Goal: Information Seeking & Learning: Learn about a topic

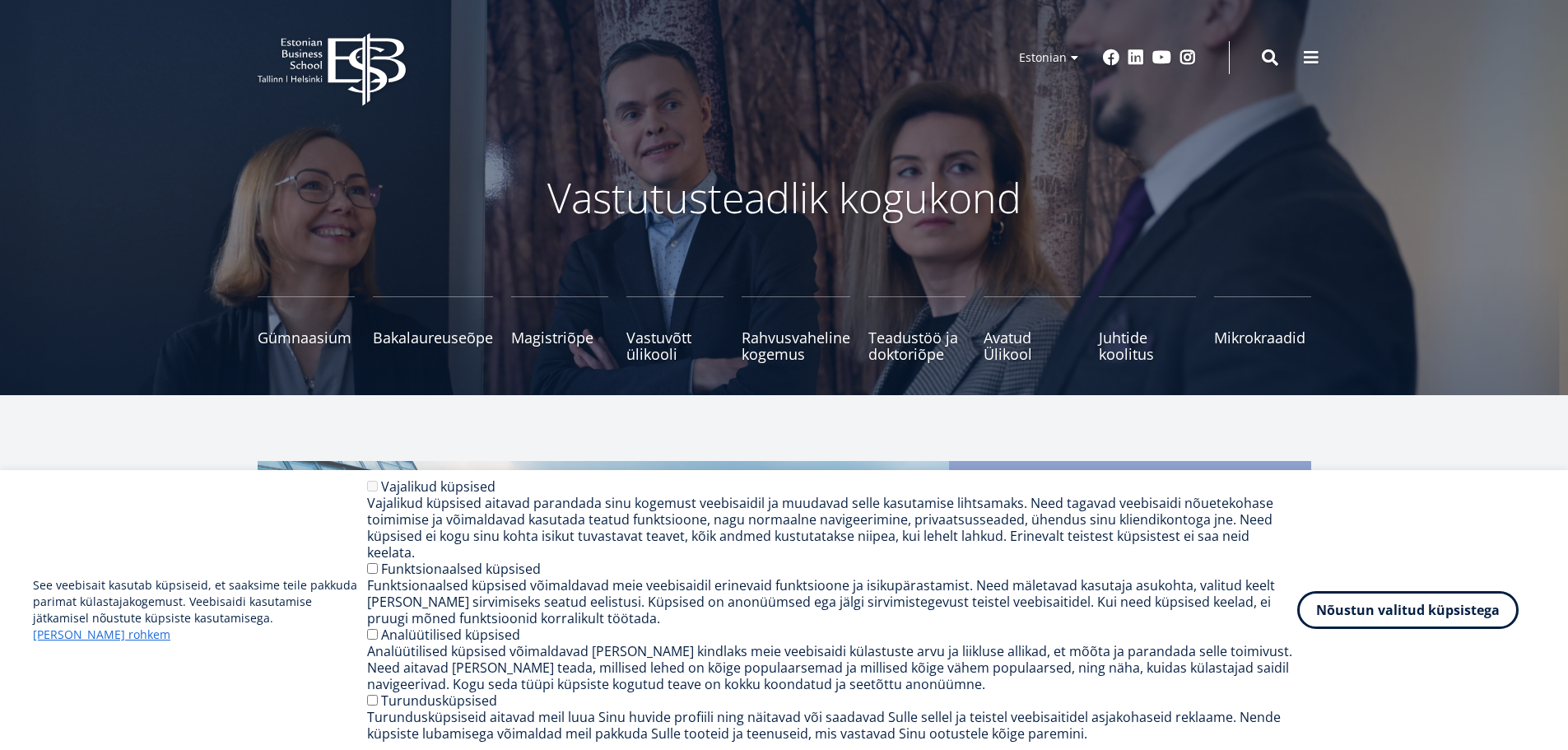
click at [1356, 629] on button "Nõustun valitud küpsistega" at bounding box center [1407, 610] width 221 height 38
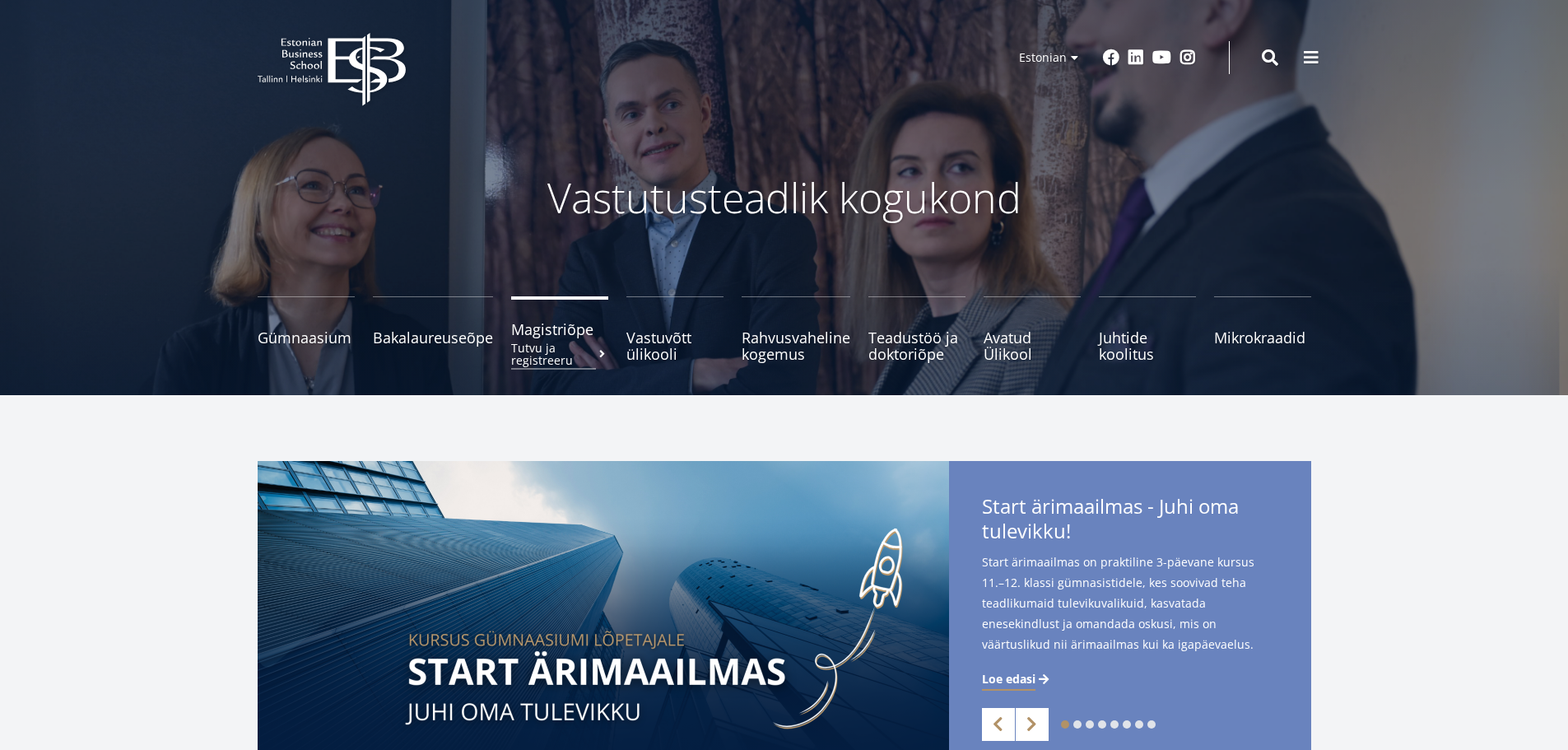
click at [558, 331] on span "Magistriõpe Tutvu ja registreeru" at bounding box center [559, 329] width 97 height 16
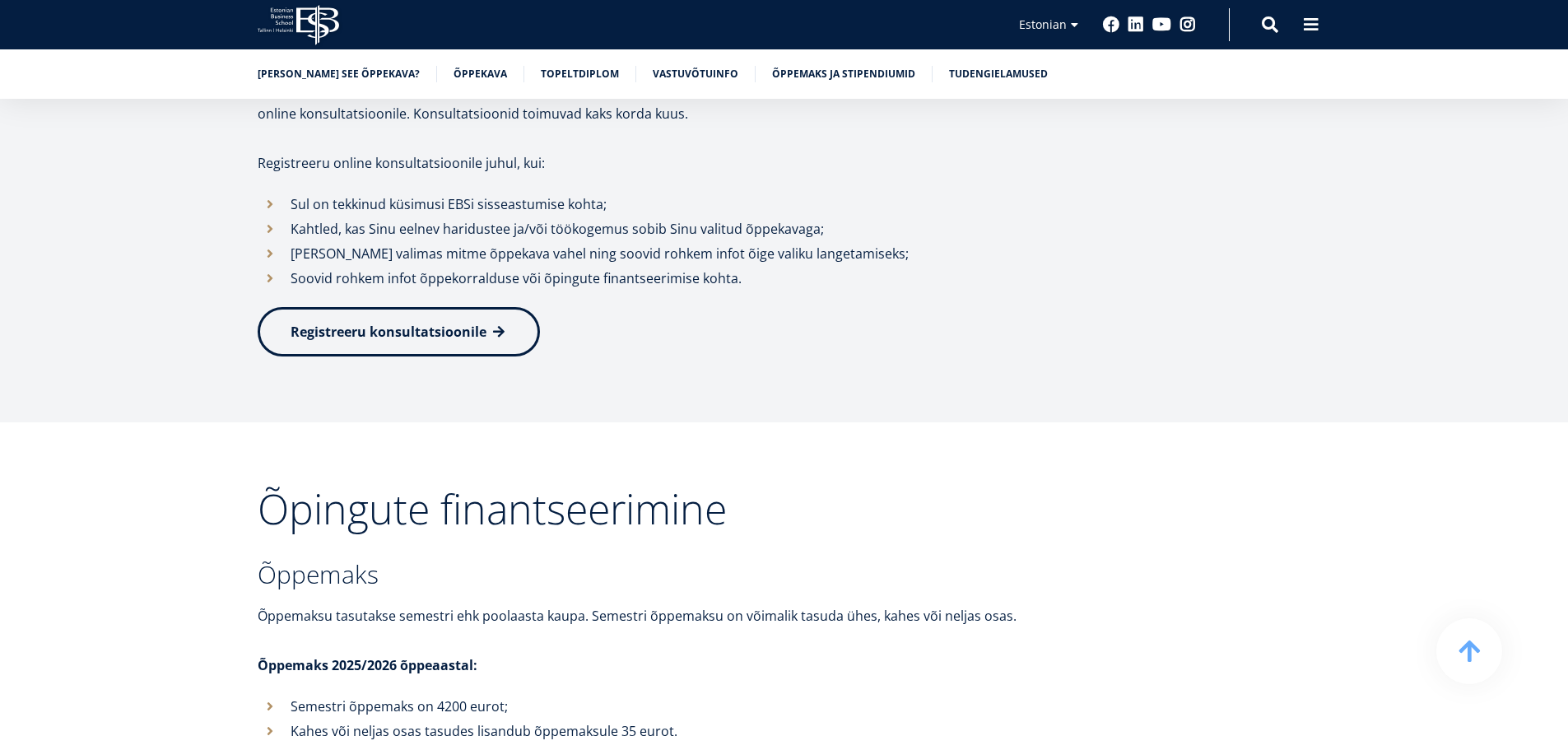
scroll to position [5188, 0]
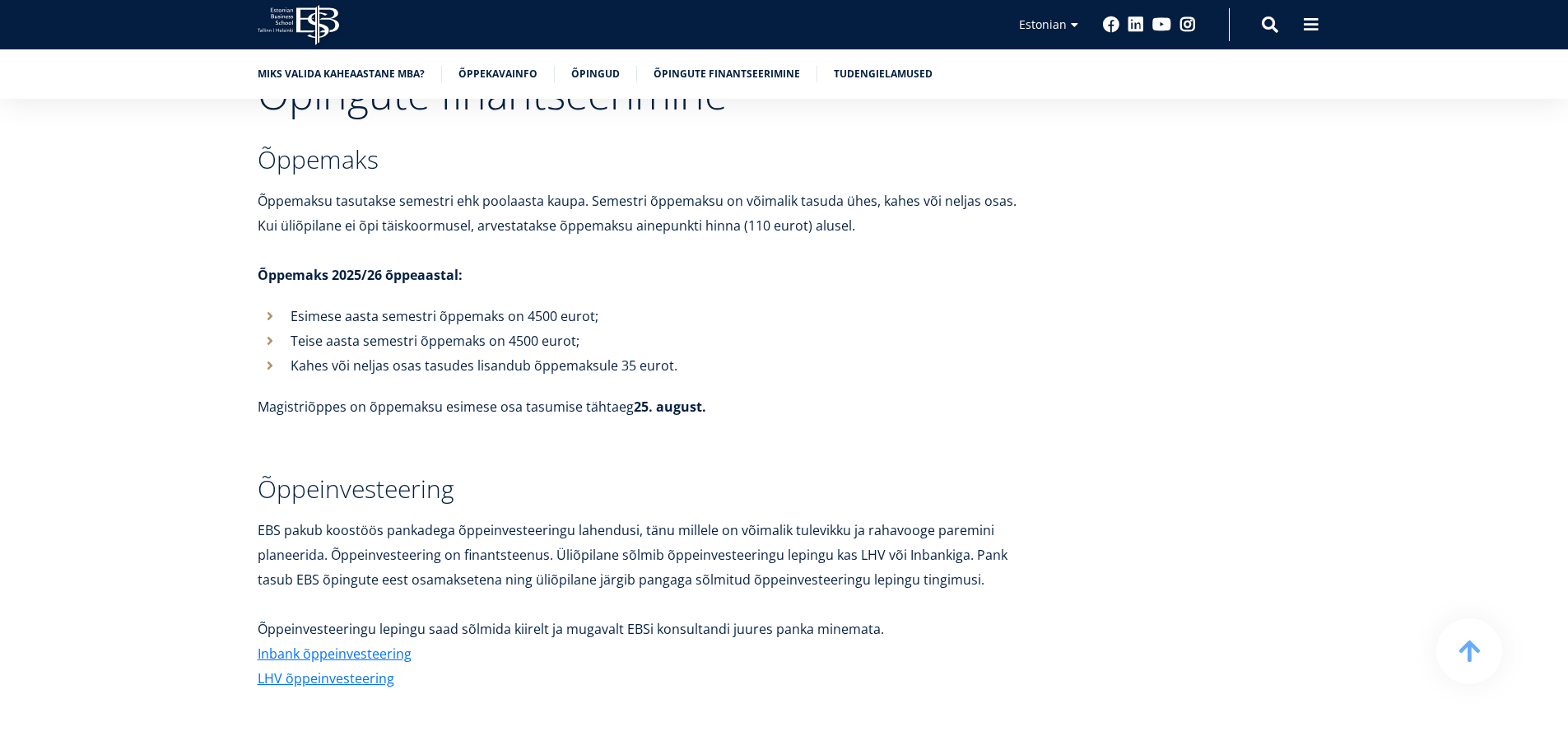
scroll to position [5681, 0]
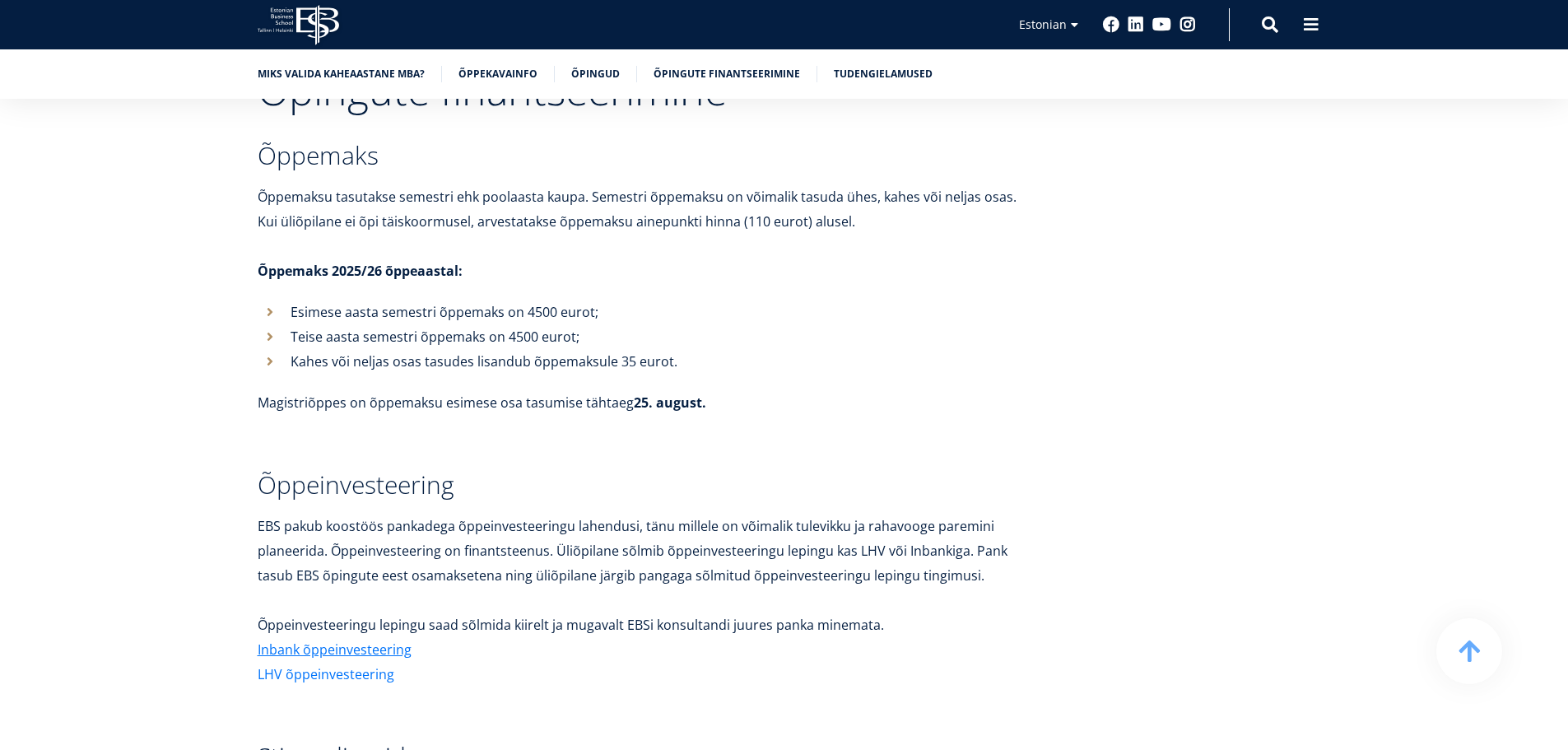
click at [375, 671] on link "LHV õppeinvesteering" at bounding box center [325, 674] width 137 height 25
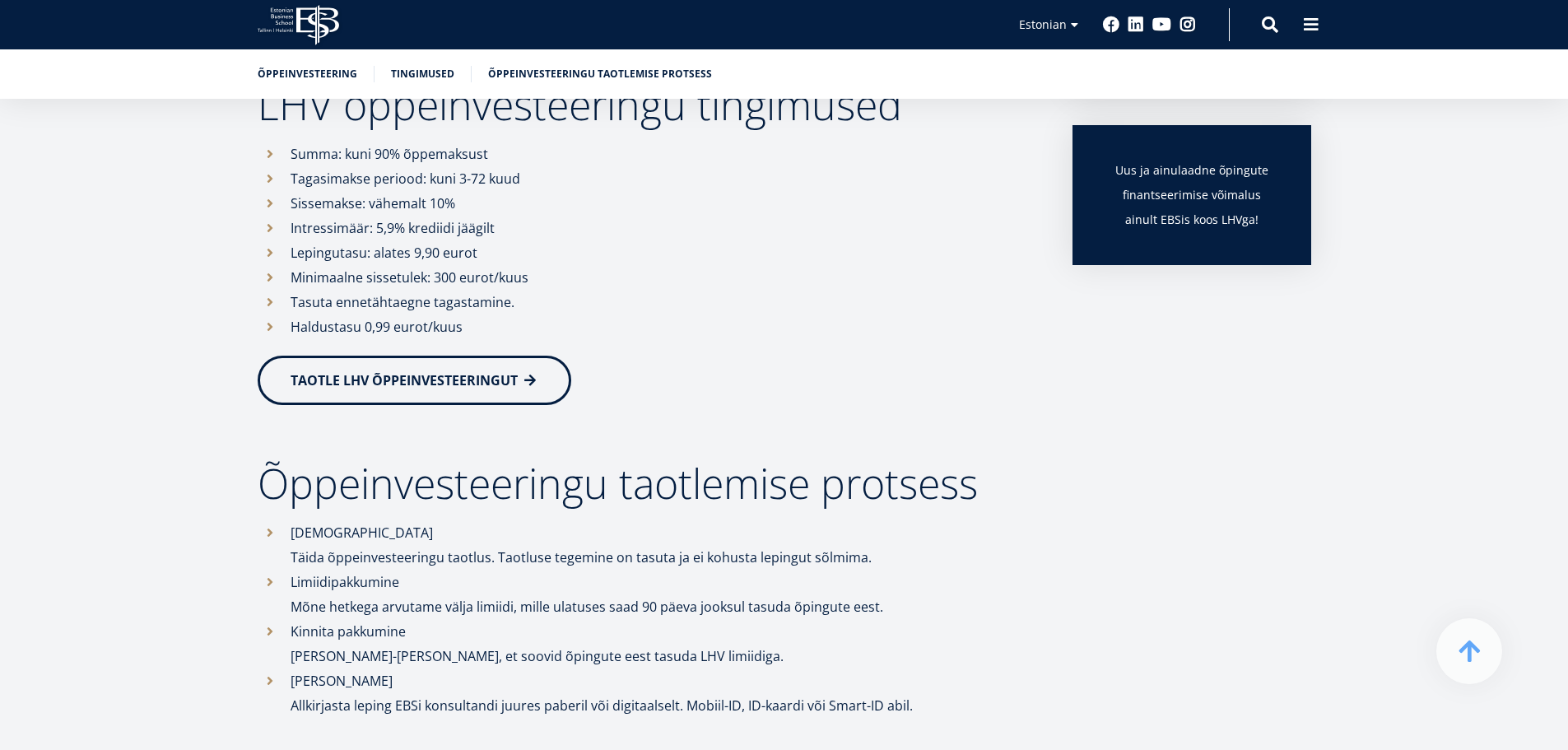
scroll to position [577, 0]
